Goal: Navigation & Orientation: Find specific page/section

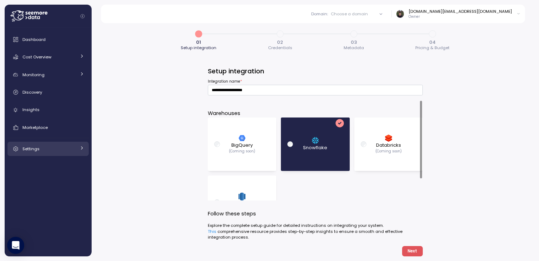
click at [50, 150] on div "Settings" at bounding box center [49, 149] width 54 height 7
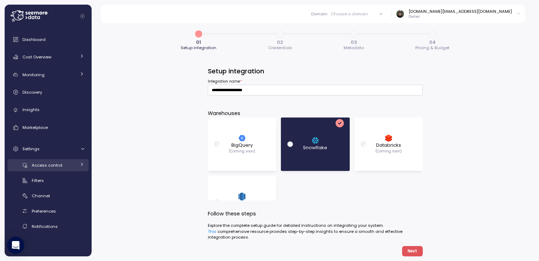
click at [50, 167] on span "Access control" at bounding box center [47, 166] width 31 height 6
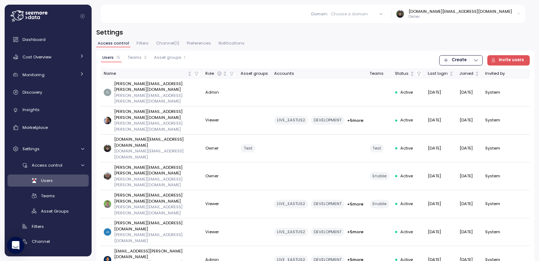
click at [140, 59] on span "Teams" at bounding box center [135, 58] width 14 height 4
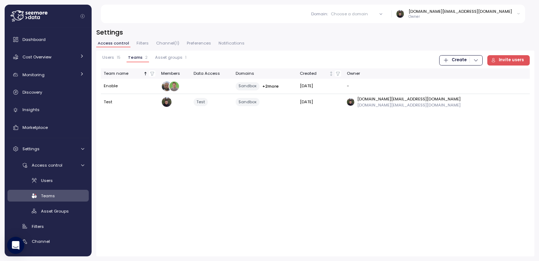
click at [112, 59] on span "Users" at bounding box center [108, 58] width 12 height 4
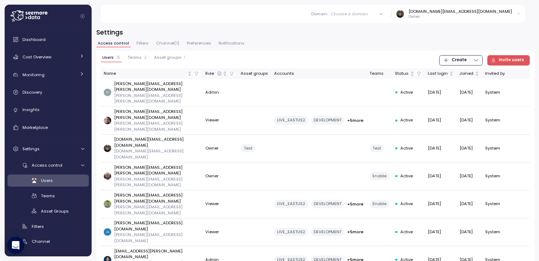
click at [138, 58] on span "Teams" at bounding box center [135, 58] width 14 height 4
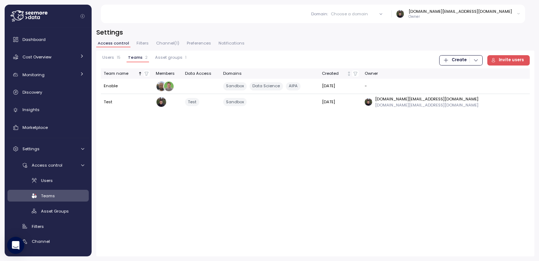
click at [162, 58] on span "Asset groups" at bounding box center [168, 58] width 27 height 4
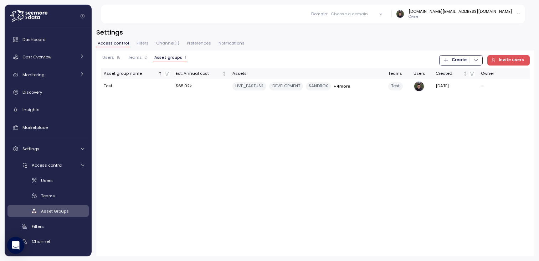
click at [137, 59] on span "Teams" at bounding box center [135, 58] width 14 height 4
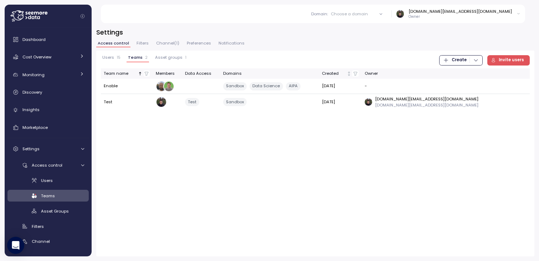
click at [140, 125] on div "Users 15 Teams 2 Asset groups 1 Create Invite users Team name Members Data Acce…" at bounding box center [315, 154] width 438 height 206
click at [56, 128] on div "Marketplace" at bounding box center [53, 127] width 62 height 7
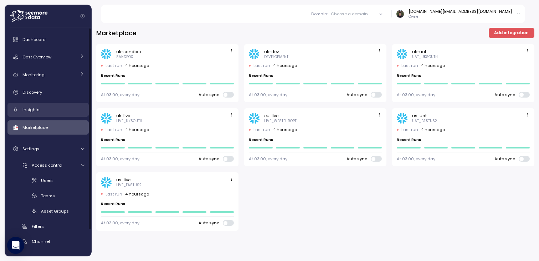
click at [56, 108] on div "Insights" at bounding box center [53, 109] width 62 height 7
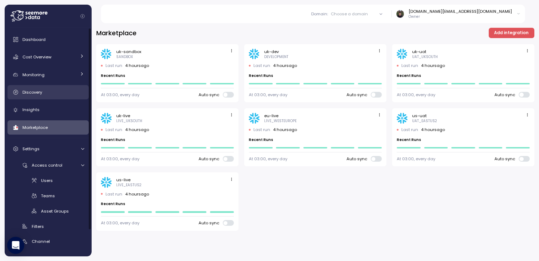
click at [58, 92] on div "Discovery" at bounding box center [53, 92] width 62 height 7
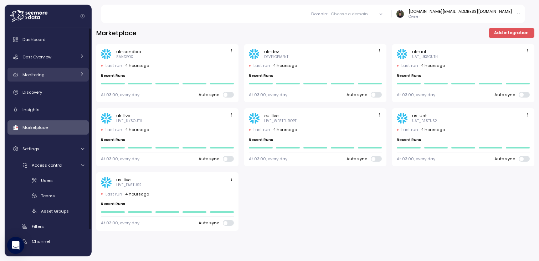
click at [60, 72] on div "Monitoring" at bounding box center [49, 74] width 54 height 7
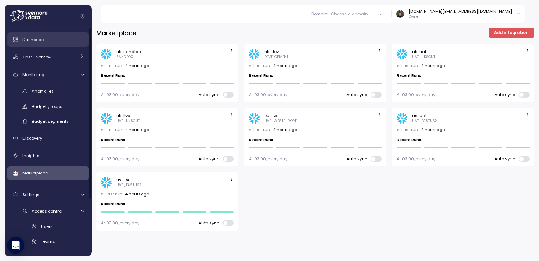
click at [63, 42] on div "Dashboard" at bounding box center [53, 39] width 62 height 7
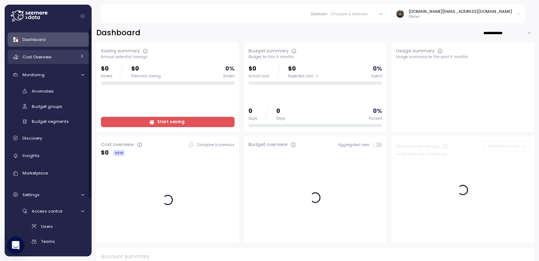
click at [61, 56] on div "Cost Overview" at bounding box center [49, 57] width 54 height 7
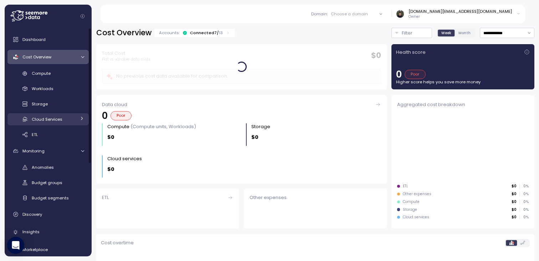
click at [49, 122] on span "Cloud Services" at bounding box center [47, 120] width 31 height 6
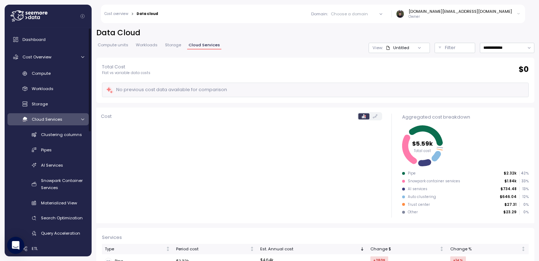
click at [51, 120] on span "Cloud Services" at bounding box center [47, 120] width 31 height 6
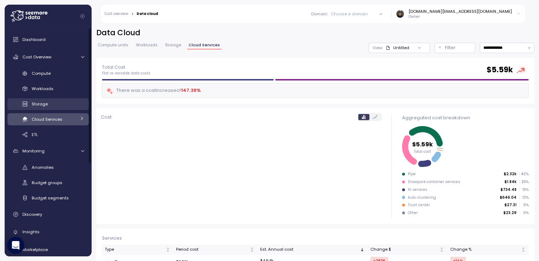
click at [54, 102] on div "Storage" at bounding box center [58, 104] width 52 height 7
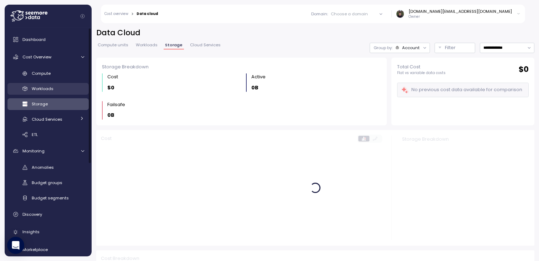
click at [56, 92] on link "Workloads" at bounding box center [47, 89] width 81 height 12
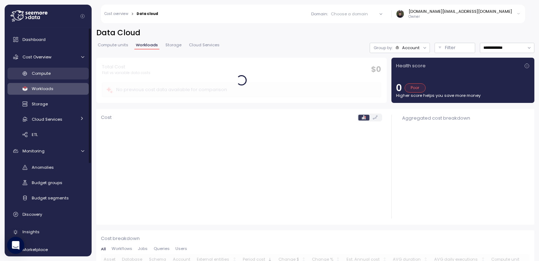
click at [59, 75] on div "Compute" at bounding box center [58, 73] width 52 height 7
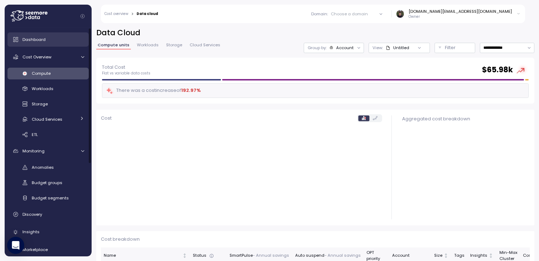
click at [61, 39] on div "Dashboard" at bounding box center [53, 39] width 62 height 7
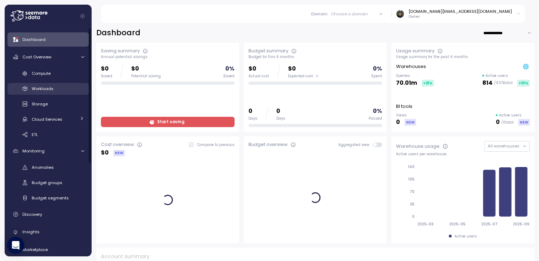
click at [50, 93] on link "Workloads" at bounding box center [47, 89] width 81 height 12
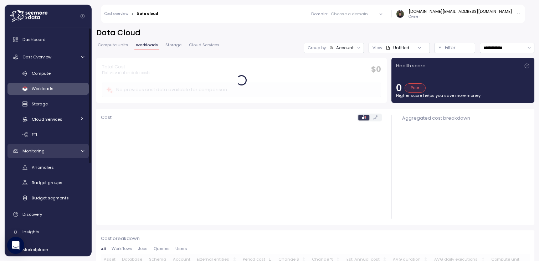
click at [45, 150] on div "Monitoring" at bounding box center [49, 151] width 54 height 7
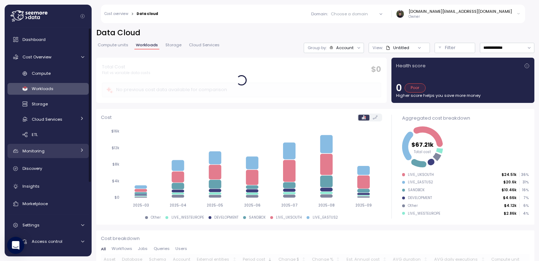
click at [45, 150] on div "Monitoring" at bounding box center [49, 151] width 54 height 7
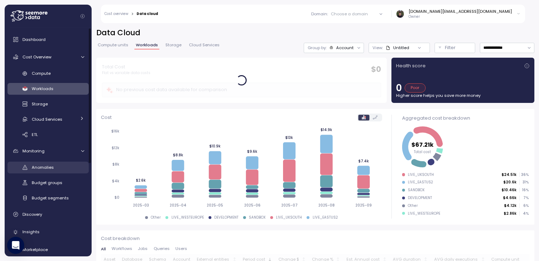
click at [45, 165] on span "Anomalies" at bounding box center [43, 168] width 22 height 6
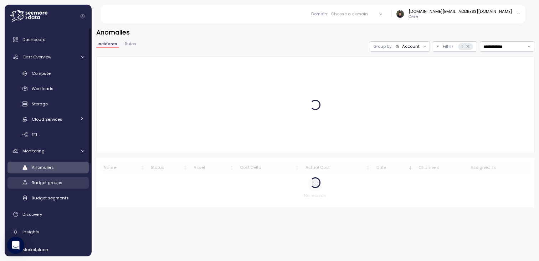
click at [44, 183] on span "Budget groups" at bounding box center [47, 183] width 31 height 6
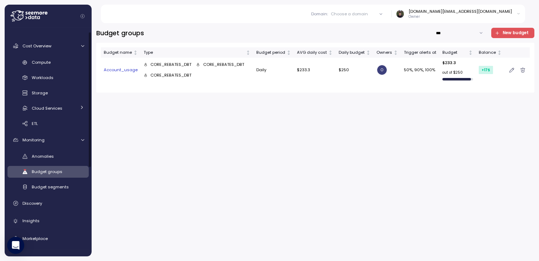
scroll to position [4, 0]
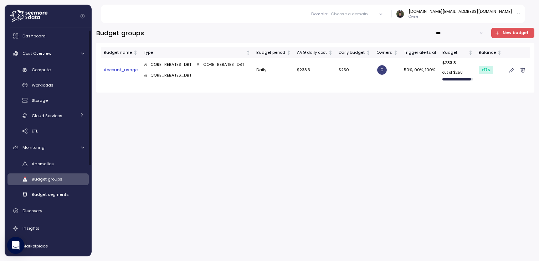
click at [128, 164] on div "Budget groups *** New budget Budget name Type Budget period AVG daily cost Dail…" at bounding box center [315, 142] width 438 height 229
click at [507, 67] on td at bounding box center [517, 70] width 25 height 25
click at [513, 70] on icon "button" at bounding box center [512, 70] width 5 height 6
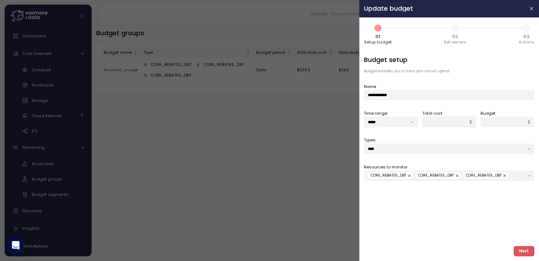
click at [532, 13] on header "Update budget" at bounding box center [450, 8] width 180 height 17
type input "******"
click at [532, 9] on icon "button" at bounding box center [531, 8] width 3 height 3
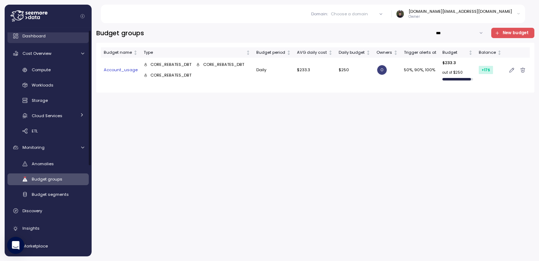
click at [51, 36] on div "Dashboard" at bounding box center [53, 35] width 62 height 7
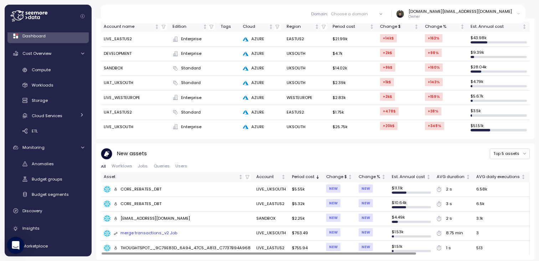
scroll to position [241, 0]
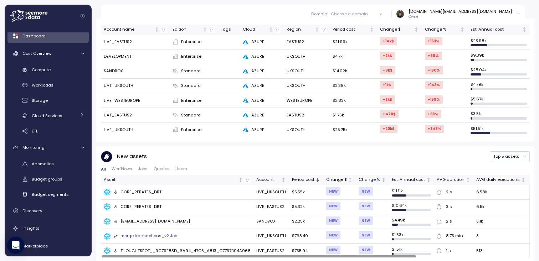
click at [137, 204] on div "CORE_REBATES_DBT" at bounding box center [138, 207] width 48 height 6
click at [138, 206] on div "CORE_REBATES_DBT" at bounding box center [138, 207] width 48 height 6
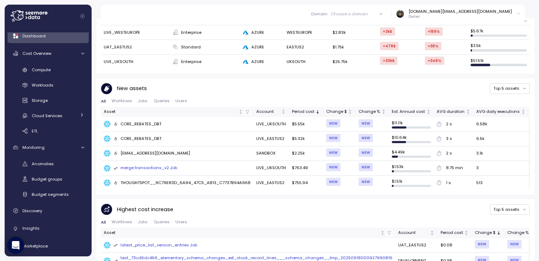
scroll to position [306, 0]
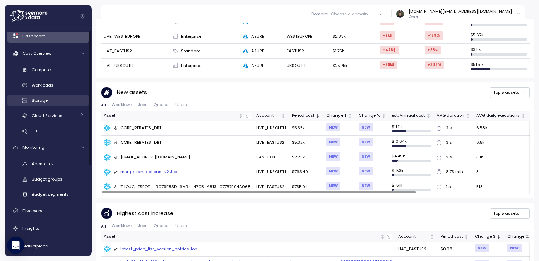
click at [54, 103] on div "Storage" at bounding box center [58, 100] width 52 height 7
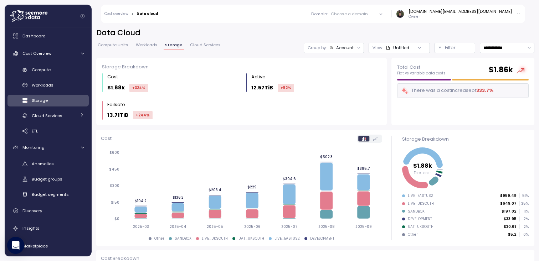
click at [209, 49] on link "Cloud Services" at bounding box center [206, 46] width 34 height 6
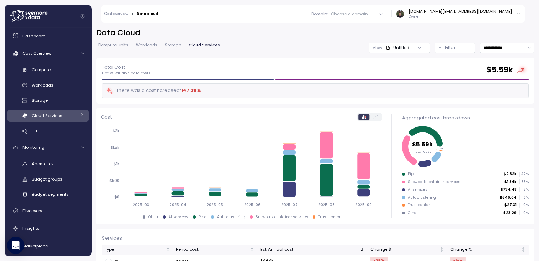
click at [173, 45] on span "Storage" at bounding box center [173, 45] width 16 height 4
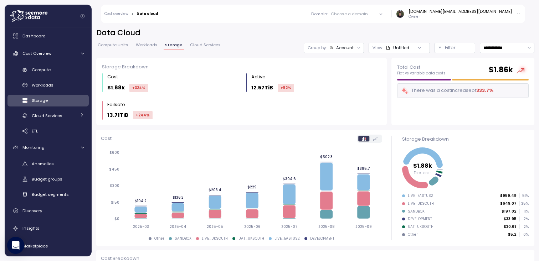
click at [112, 45] on span "Compute units" at bounding box center [113, 45] width 31 height 4
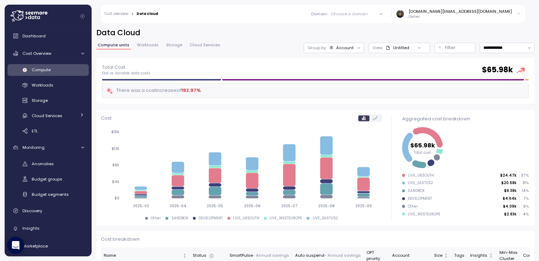
scroll to position [172, 0]
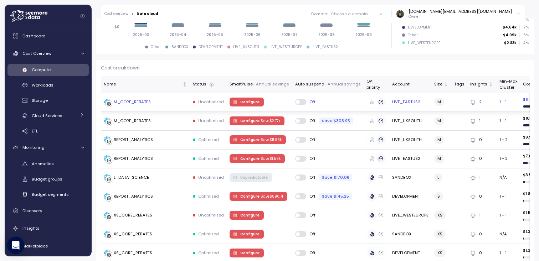
click at [138, 101] on div "M_CORE_REBATES" at bounding box center [132, 102] width 37 height 6
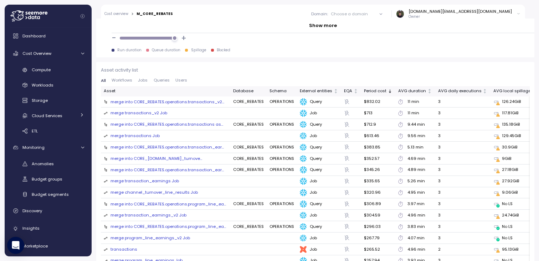
scroll to position [762, 0]
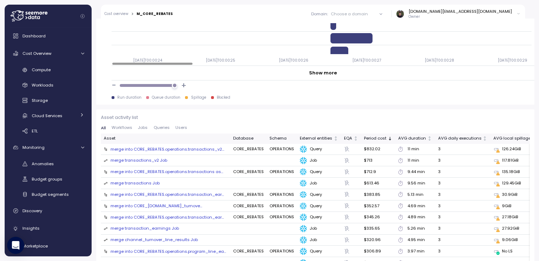
click at [159, 126] on span "Queries" at bounding box center [162, 128] width 16 height 4
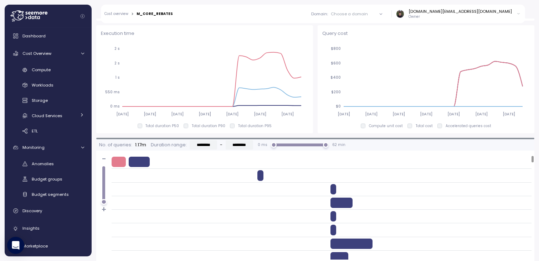
scroll to position [625, 0]
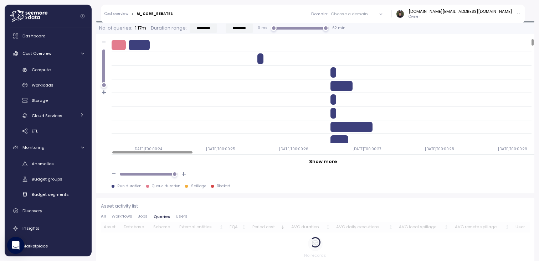
click at [139, 215] on span "Jobs" at bounding box center [143, 217] width 10 height 4
click at [127, 215] on span "Workflows" at bounding box center [122, 217] width 21 height 4
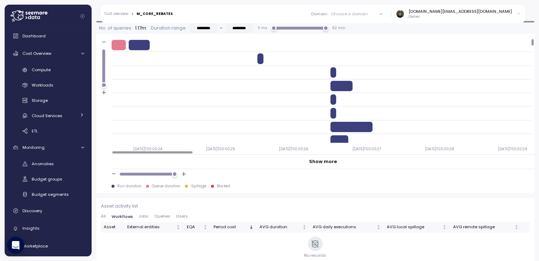
click at [161, 215] on span "Queries" at bounding box center [162, 217] width 16 height 4
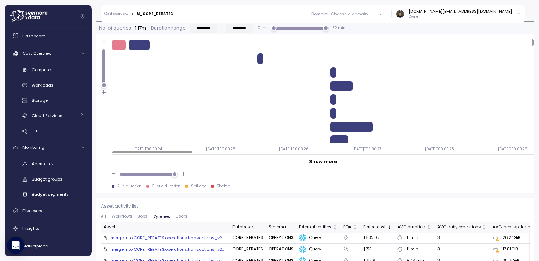
click at [180, 215] on span "Users" at bounding box center [182, 217] width 12 height 4
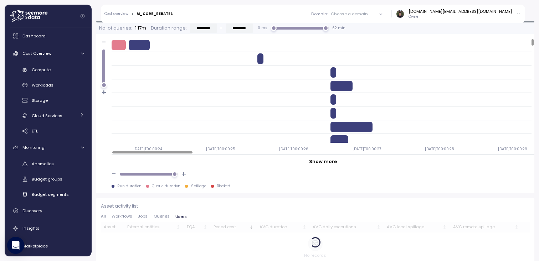
click at [137, 215] on button "Jobs" at bounding box center [142, 217] width 15 height 5
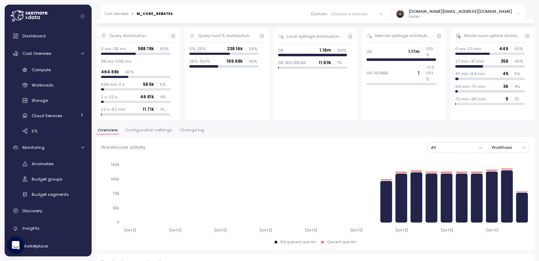
scroll to position [0, 0]
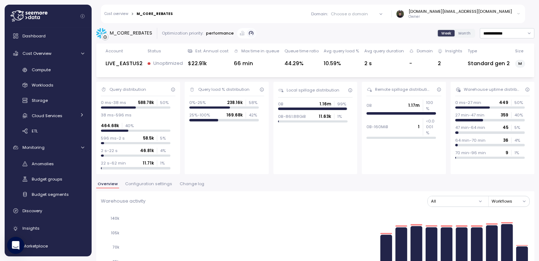
click at [120, 11] on div "Cost overview > M_CORE_REBATES Domain : Choose a domain All domains Sandbox gan…" at bounding box center [313, 14] width 424 height 19
click at [119, 14] on link "Cost overview" at bounding box center [117, 14] width 24 height 4
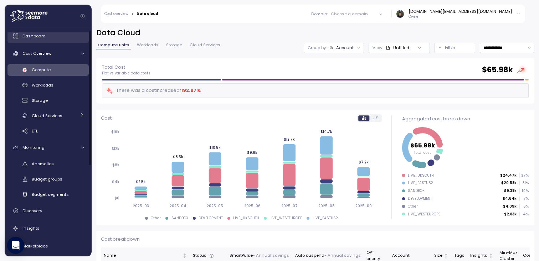
click at [54, 41] on link "Dashboard" at bounding box center [47, 36] width 81 height 14
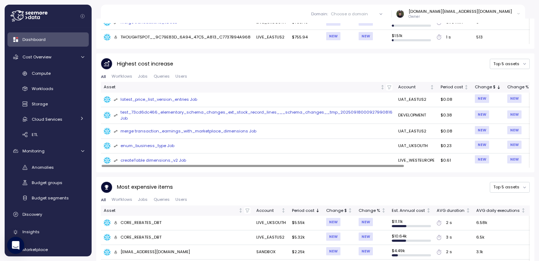
scroll to position [485, 0]
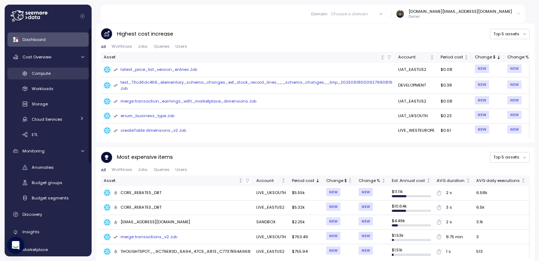
click at [54, 71] on div "Compute" at bounding box center [58, 73] width 52 height 7
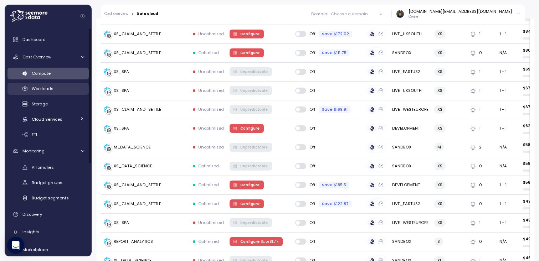
click at [46, 93] on link "Workloads" at bounding box center [47, 89] width 81 height 12
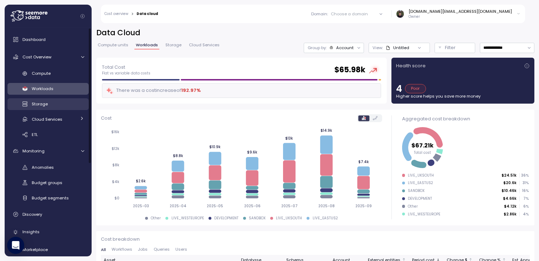
click at [55, 107] on div "Storage" at bounding box center [58, 104] width 52 height 7
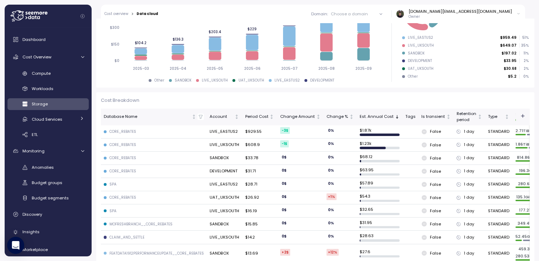
scroll to position [148, 0]
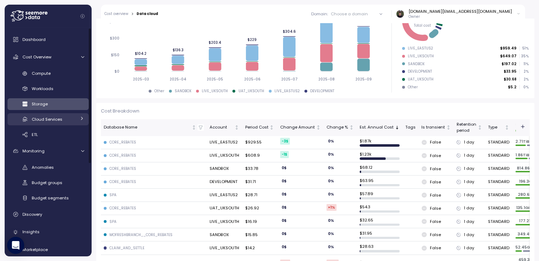
click at [48, 116] on div "Cloud Services" at bounding box center [54, 119] width 44 height 7
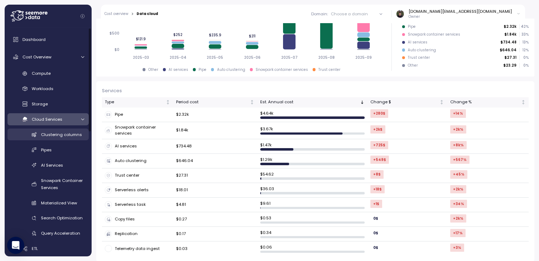
click at [51, 134] on span "Clustering columns" at bounding box center [61, 135] width 41 height 6
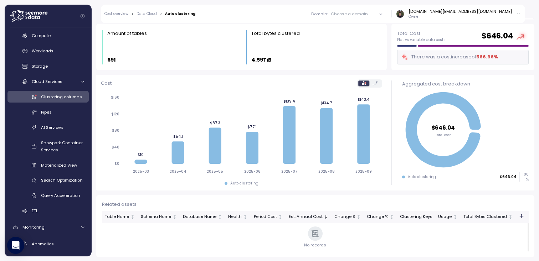
scroll to position [20, 0]
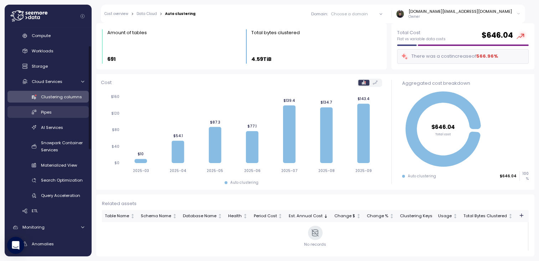
click at [49, 116] on link "Pipes" at bounding box center [47, 112] width 81 height 12
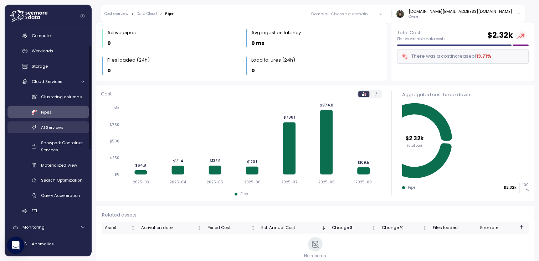
click at [50, 127] on span "AI Services" at bounding box center [52, 128] width 22 height 6
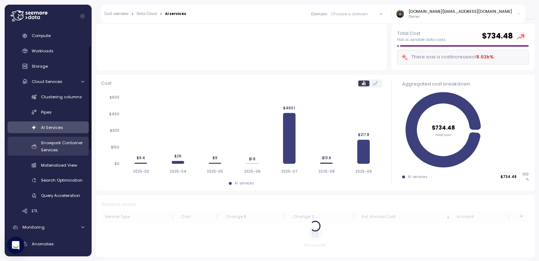
click at [54, 147] on span "Snowpark Container Services" at bounding box center [62, 146] width 42 height 13
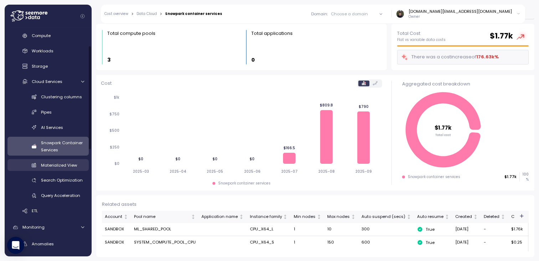
click at [58, 169] on link "Materialized View" at bounding box center [47, 165] width 81 height 12
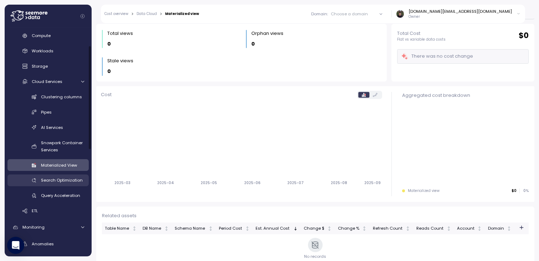
click at [56, 179] on span "Search Optimization" at bounding box center [62, 181] width 42 height 6
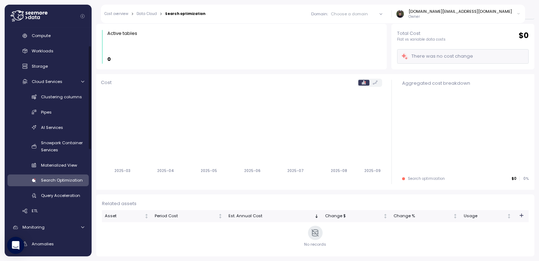
click at [51, 203] on div "Compute Workloads Storage Cloud Services Clustering columns Pipes AI Services S…" at bounding box center [47, 123] width 81 height 187
click at [51, 190] on link "Query Acceleration" at bounding box center [47, 196] width 81 height 12
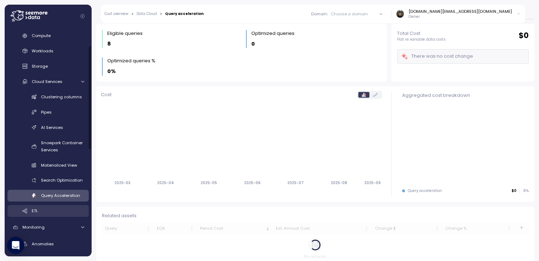
click at [54, 212] on div "ETL" at bounding box center [58, 211] width 52 height 7
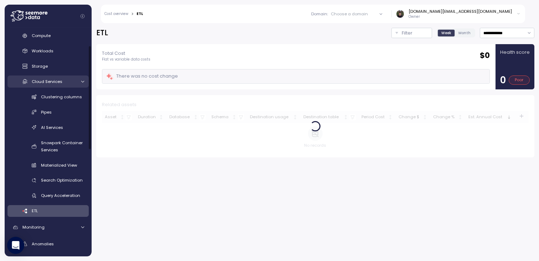
click at [81, 83] on icon at bounding box center [82, 82] width 5 height 5
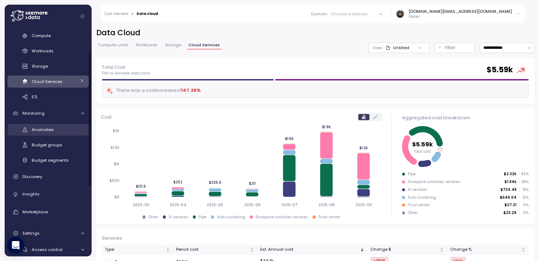
click at [53, 136] on link "Anomalies" at bounding box center [47, 130] width 81 height 12
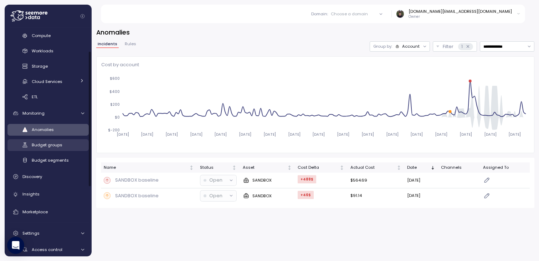
click at [52, 143] on span "Budget groups" at bounding box center [47, 145] width 31 height 6
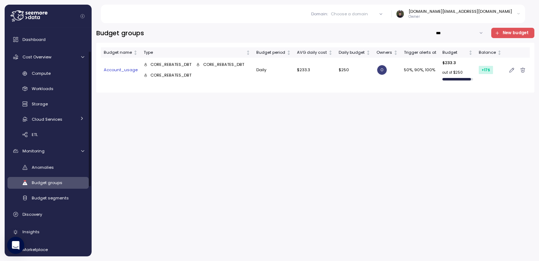
scroll to position [38, 0]
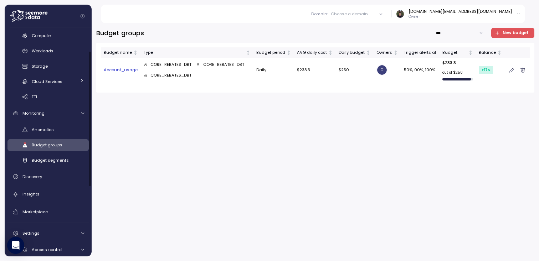
click at [49, 159] on span "Budget segments" at bounding box center [50, 161] width 37 height 6
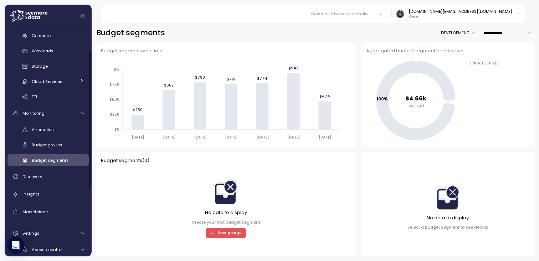
click at [59, 42] on div "Compute Workloads Storage Cloud Services Clustering columns Pipes AI Services S…" at bounding box center [47, 66] width 81 height 73
click at [57, 38] on div "Compute" at bounding box center [58, 35] width 52 height 7
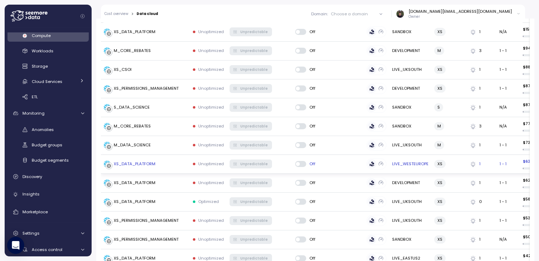
click at [138, 161] on div "XS_DATA_PLATFORM" at bounding box center [135, 164] width 42 height 6
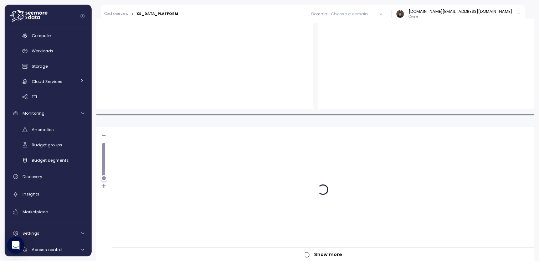
scroll to position [551, 0]
type input "*********"
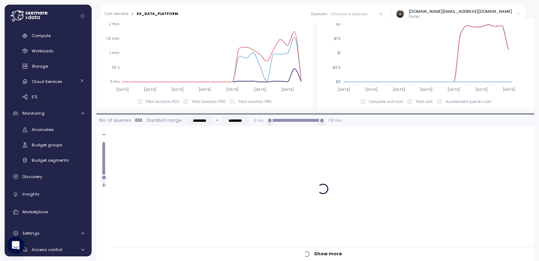
scroll to position [625, 0]
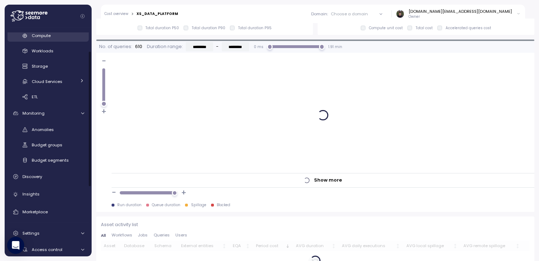
click at [49, 37] on span "Compute" at bounding box center [41, 36] width 19 height 6
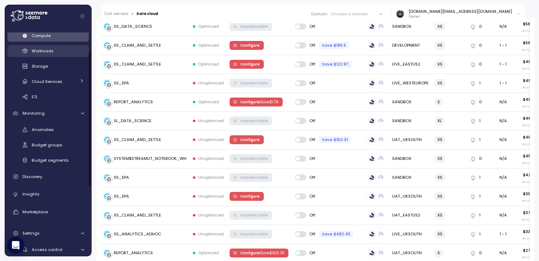
click at [49, 51] on span "Workloads" at bounding box center [43, 51] width 22 height 6
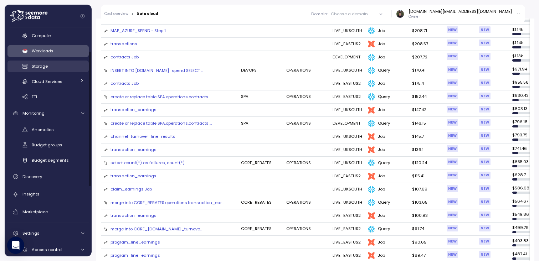
click at [44, 69] on span "Storage" at bounding box center [40, 66] width 16 height 6
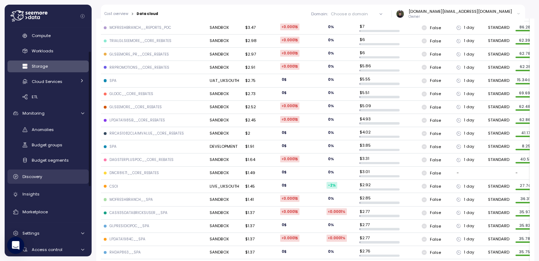
click at [38, 182] on link "Discovery" at bounding box center [47, 177] width 81 height 14
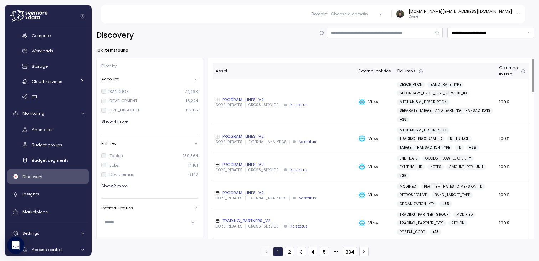
click at [238, 101] on div "PROGRAM_LINES_V2" at bounding box center [284, 100] width 137 height 6
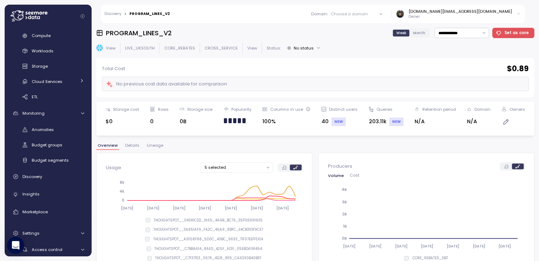
click at [154, 146] on span "Lineage" at bounding box center [155, 146] width 16 height 4
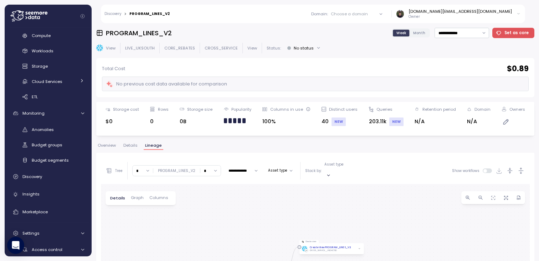
click at [116, 11] on div "Discovery > PROGRAM_LINES_V2 Domain : Choose a domain All domains Sandbox [DOMA…" at bounding box center [313, 14] width 424 height 19
click at [113, 14] on link "Discovery" at bounding box center [113, 14] width 17 height 4
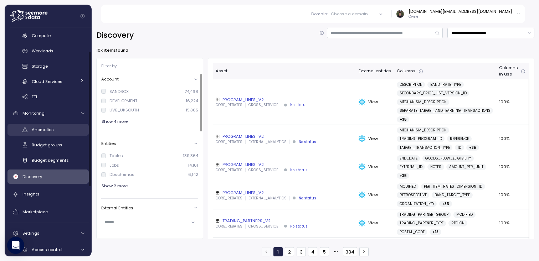
click at [53, 127] on span "Anomalies" at bounding box center [43, 130] width 22 height 6
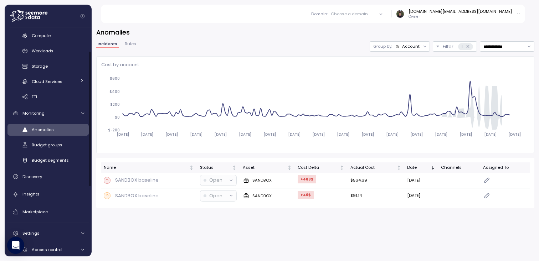
click at [181, 228] on div "**********" at bounding box center [316, 140] width 448 height 243
click at [131, 43] on span "Rules" at bounding box center [130, 44] width 11 height 4
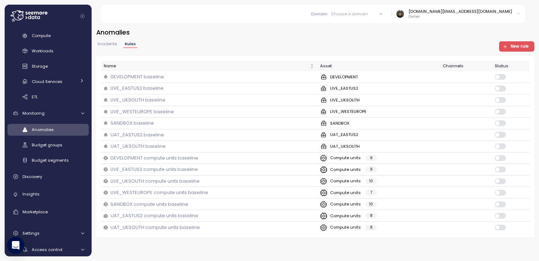
click at [116, 45] on button "Incidents" at bounding box center [107, 45] width 22 height 6
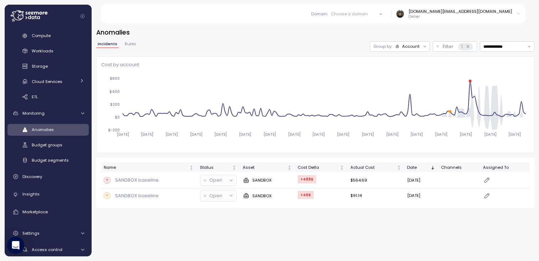
click at [128, 45] on span "Rules" at bounding box center [130, 44] width 11 height 4
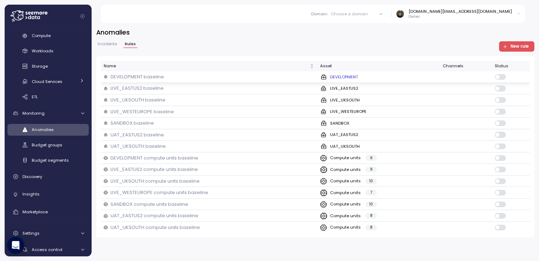
click at [150, 78] on p "DEVELOPMENT baseline" at bounding box center [138, 76] width 54 height 7
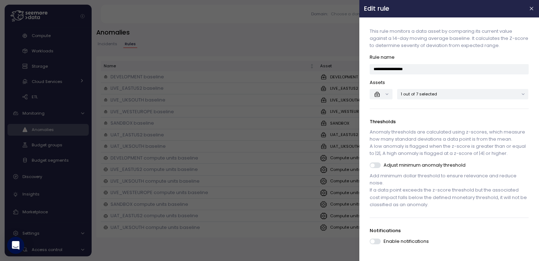
click at [530, 4] on header "Edit rule" at bounding box center [450, 8] width 180 height 17
click at [531, 11] on icon "button" at bounding box center [532, 9] width 6 height 6
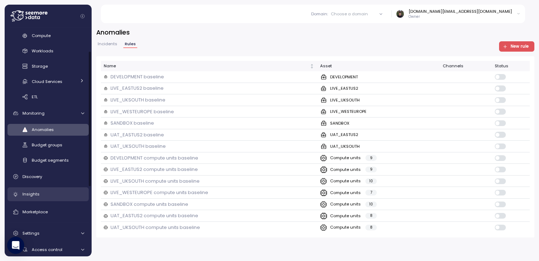
click at [48, 196] on div "Insights" at bounding box center [53, 194] width 62 height 7
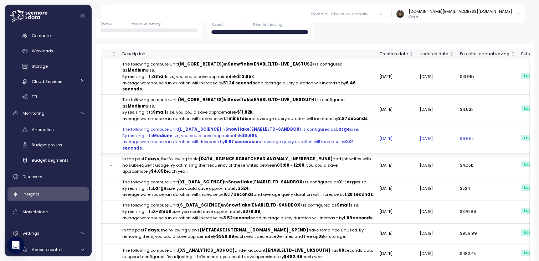
scroll to position [0, 153]
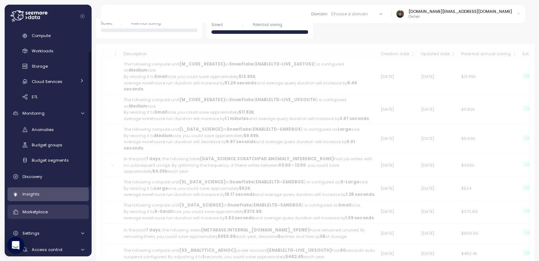
click at [53, 216] on link "Marketplace" at bounding box center [47, 212] width 81 height 14
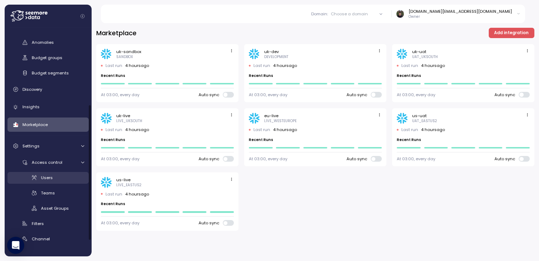
scroll to position [152, 0]
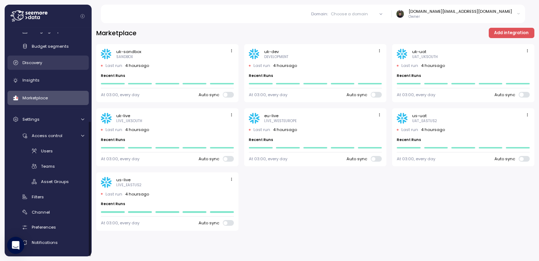
click at [56, 58] on link "Discovery" at bounding box center [47, 63] width 81 height 14
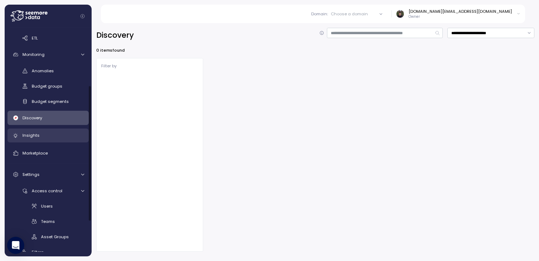
scroll to position [78, 0]
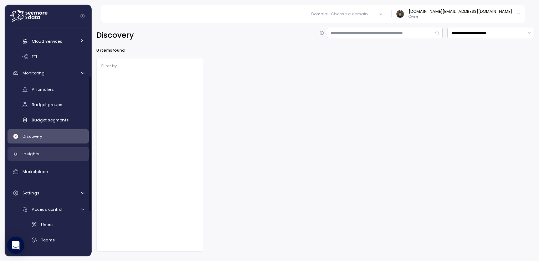
click at [51, 157] on div "Insights" at bounding box center [53, 154] width 62 height 7
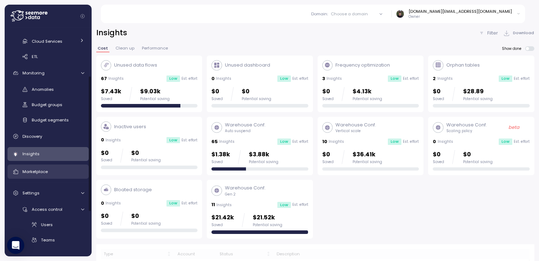
click at [49, 174] on div "Marketplace" at bounding box center [53, 171] width 62 height 7
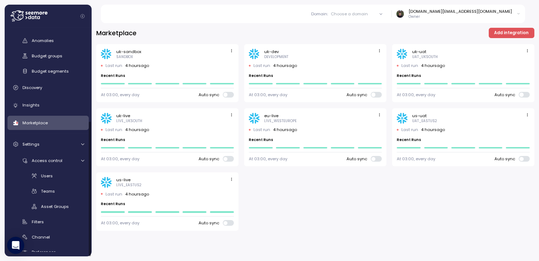
scroll to position [152, 0]
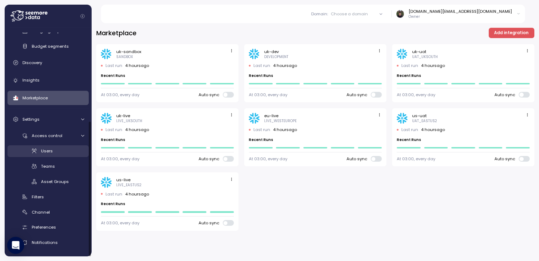
click at [48, 148] on span "Users" at bounding box center [47, 151] width 12 height 6
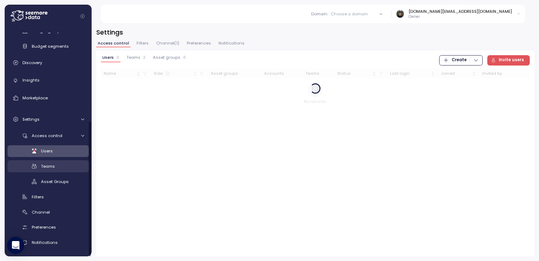
click at [48, 166] on span "Teams" at bounding box center [48, 167] width 14 height 6
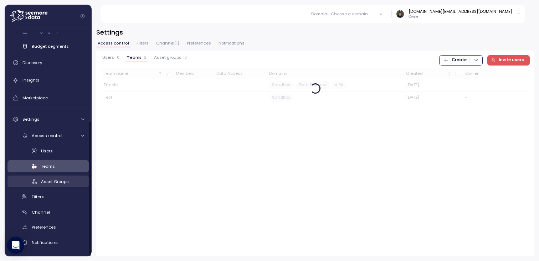
click at [47, 184] on span "Asset Groups" at bounding box center [55, 182] width 28 height 6
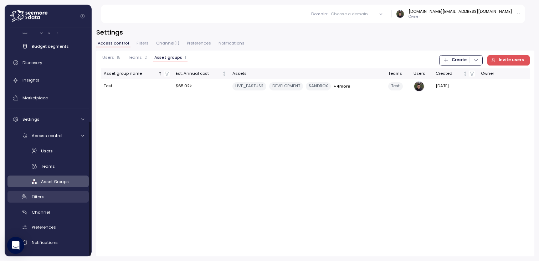
click at [46, 198] on div "Filters" at bounding box center [58, 197] width 52 height 7
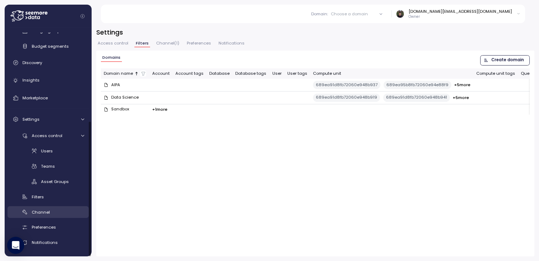
click at [46, 213] on span "Channel" at bounding box center [41, 213] width 18 height 6
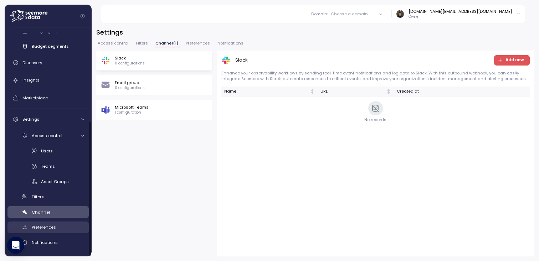
click at [50, 230] on span "Preferences" at bounding box center [44, 228] width 24 height 6
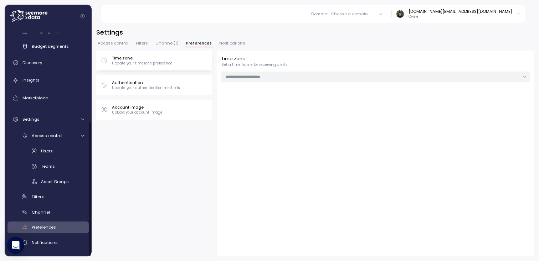
type input "***"
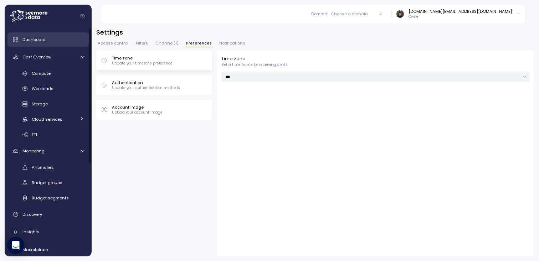
click at [42, 38] on span "Dashboard" at bounding box center [33, 40] width 23 height 6
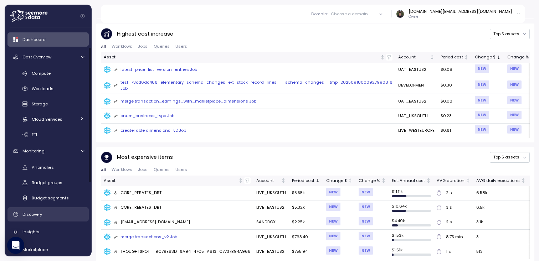
scroll to position [95, 0]
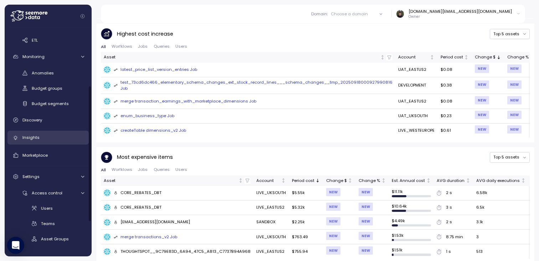
click at [49, 135] on div "Insights" at bounding box center [53, 137] width 62 height 7
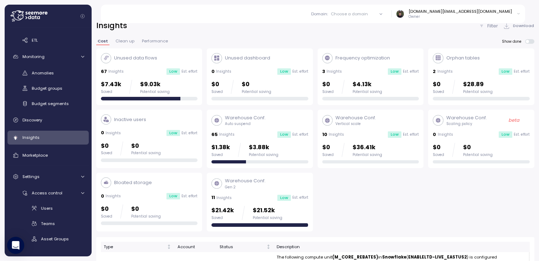
scroll to position [9, 0]
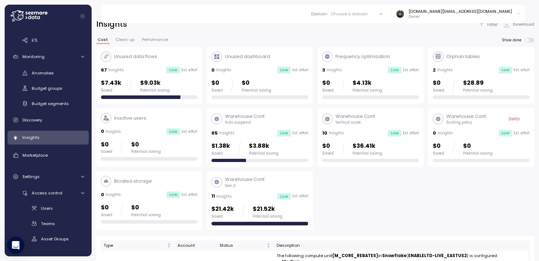
click at [123, 39] on span "Clean up" at bounding box center [125, 40] width 19 height 4
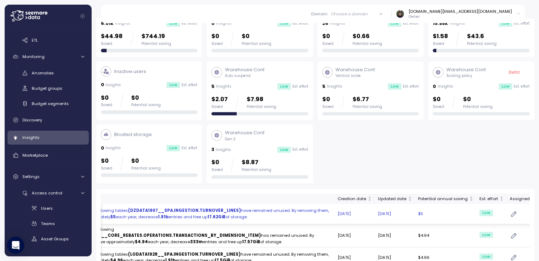
scroll to position [0, 0]
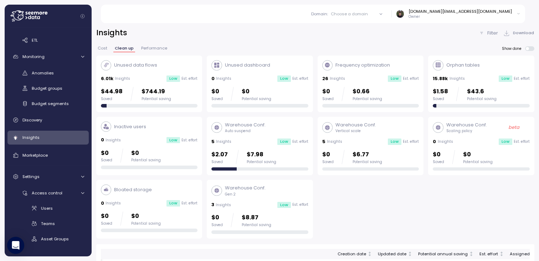
click at [160, 46] on span "Performance" at bounding box center [154, 48] width 26 height 4
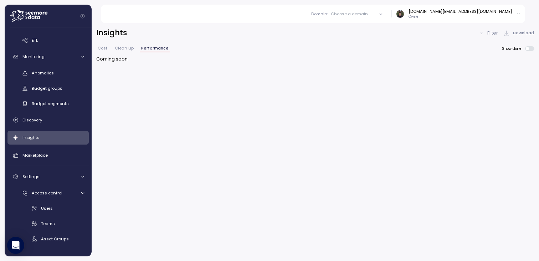
click at [127, 51] on button "Clean up" at bounding box center [124, 49] width 22 height 6
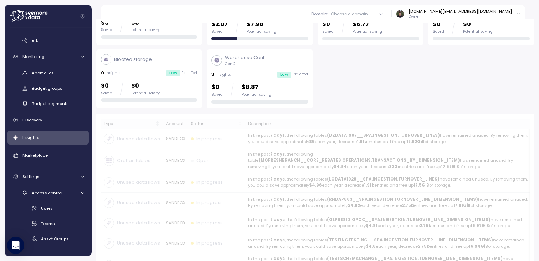
scroll to position [45, 0]
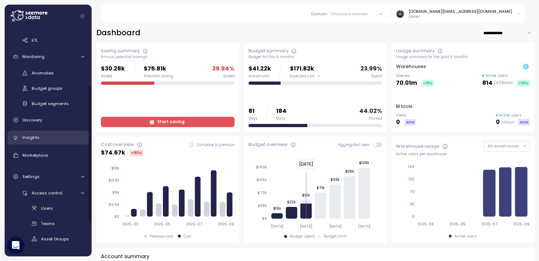
click at [55, 143] on link "Insights" at bounding box center [47, 138] width 81 height 14
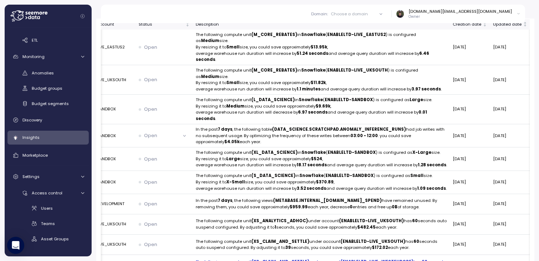
scroll to position [221, 0]
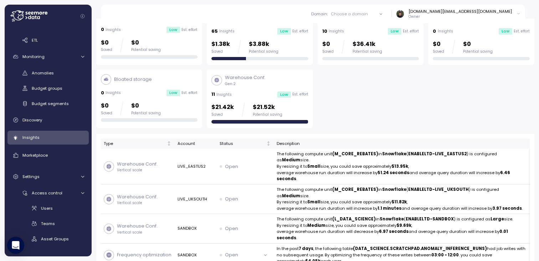
click at [255, 95] on div "11 Insights Low Est. effort" at bounding box center [260, 94] width 97 height 7
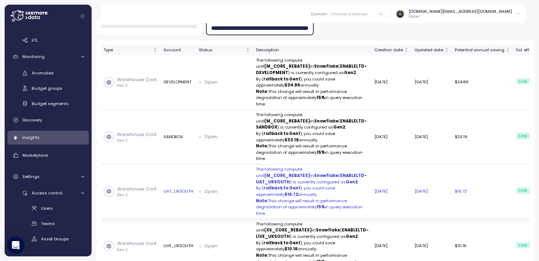
scroll to position [194, 0]
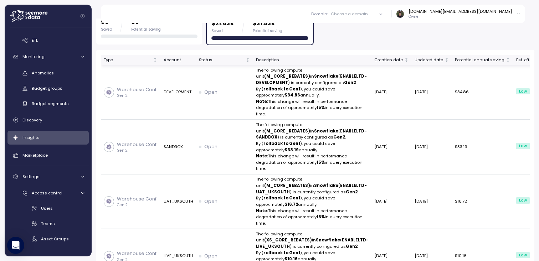
click at [300, 59] on div "Description" at bounding box center [312, 60] width 113 height 6
drag, startPoint x: 300, startPoint y: 60, endPoint x: 318, endPoint y: 60, distance: 18.5
click at [318, 60] on tr "Type Account Status Description Creation date Updated date Potential annual sav…" at bounding box center [350, 60] width 499 height 10
click at [302, 60] on div "Description" at bounding box center [312, 60] width 113 height 6
click at [283, 61] on div "Description" at bounding box center [312, 60] width 113 height 6
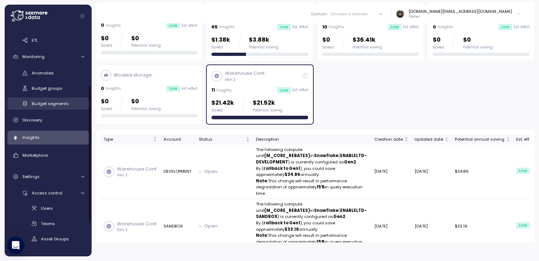
scroll to position [0, 0]
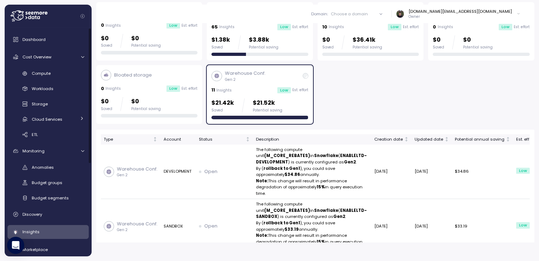
click at [58, 31] on div "Dashboard Cost Overview Compute Workloads Storage Cloud Services Clustering col…" at bounding box center [48, 142] width 87 height 229
click at [57, 37] on div "Dashboard" at bounding box center [53, 39] width 62 height 7
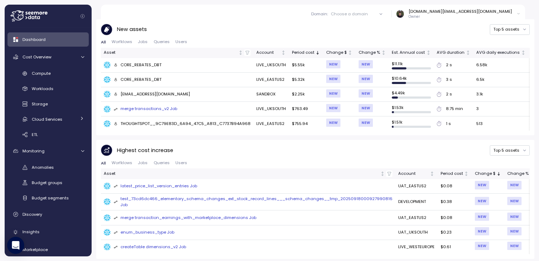
scroll to position [485, 0]
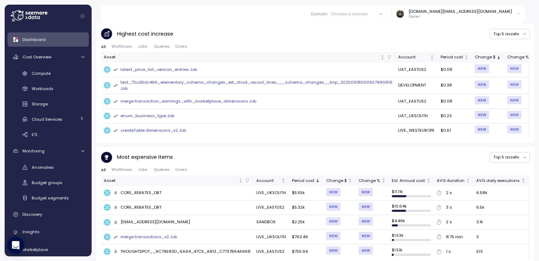
click at [331, 28] on div "Highest cost increase Top 5 assets" at bounding box center [315, 34] width 429 height 12
click at [315, 141] on div "Account summary Account name Edition Tags Cloud Region Period cost Change $ Cha…" at bounding box center [315, 13] width 438 height 501
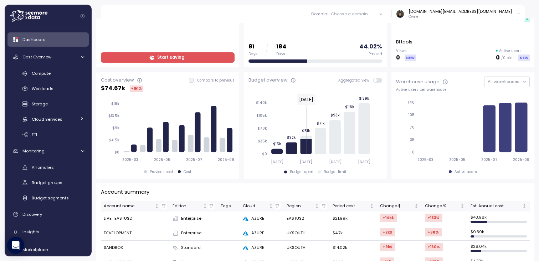
scroll to position [0, 0]
